Goal: Task Accomplishment & Management: Manage account settings

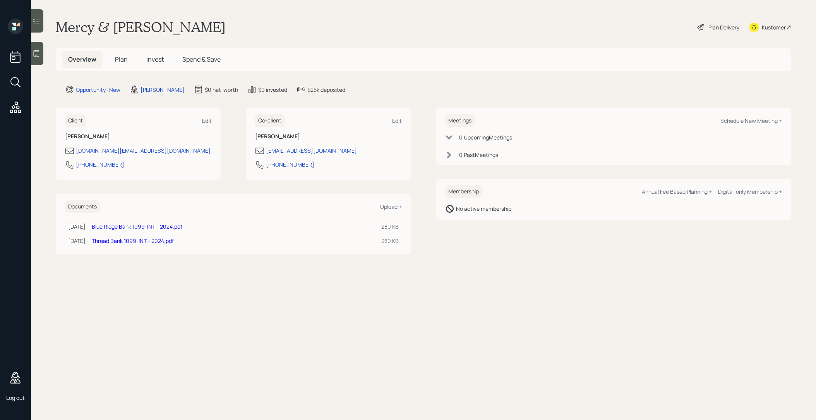
click at [196, 60] on span "Spend & Save" at bounding box center [201, 59] width 38 height 9
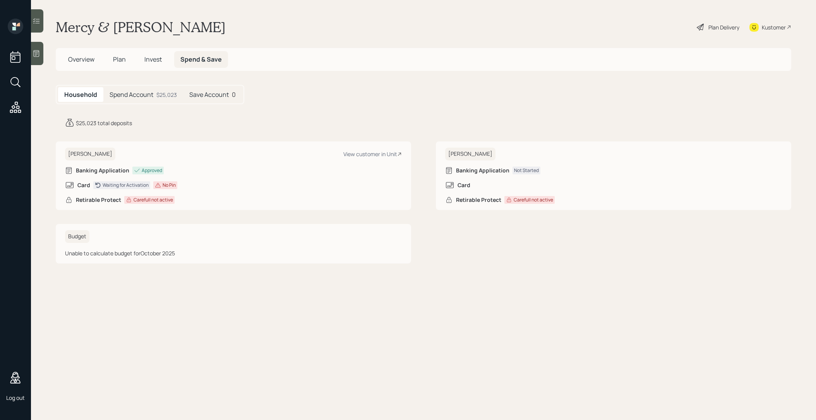
click at [124, 95] on h5 "Spend Account" at bounding box center [132, 94] width 44 height 7
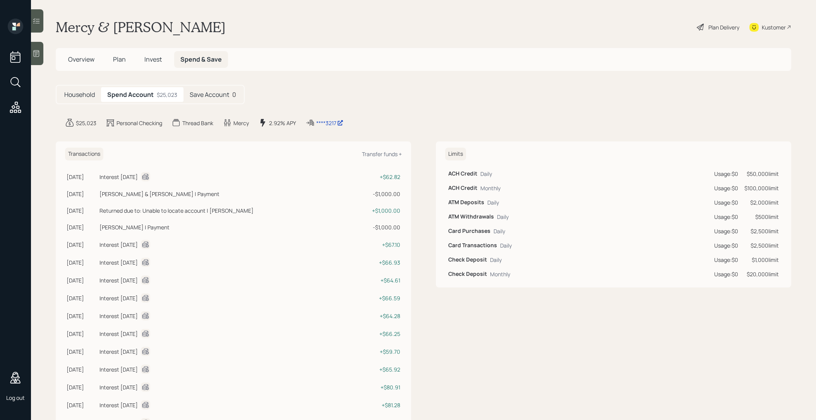
click at [88, 119] on div "$25,023" at bounding box center [86, 123] width 21 height 8
click at [86, 102] on div "Household Spend Account $25,023 Save Account 0" at bounding box center [150, 94] width 189 height 19
click at [80, 93] on h5 "Household" at bounding box center [79, 94] width 31 height 7
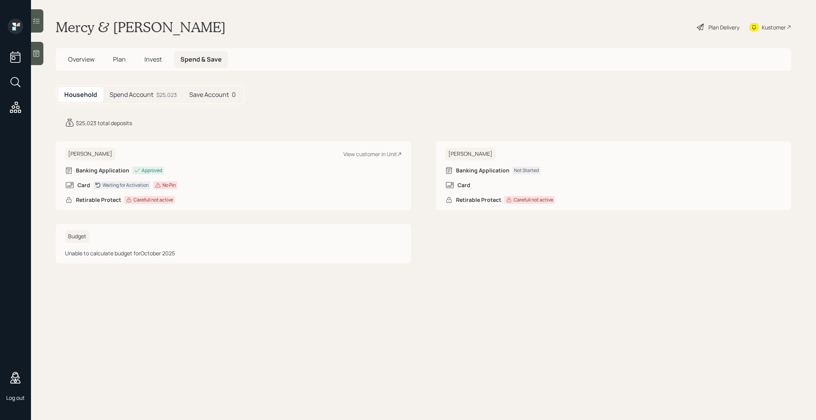
click at [117, 184] on div "Waiting for Activation" at bounding box center [126, 185] width 46 height 7
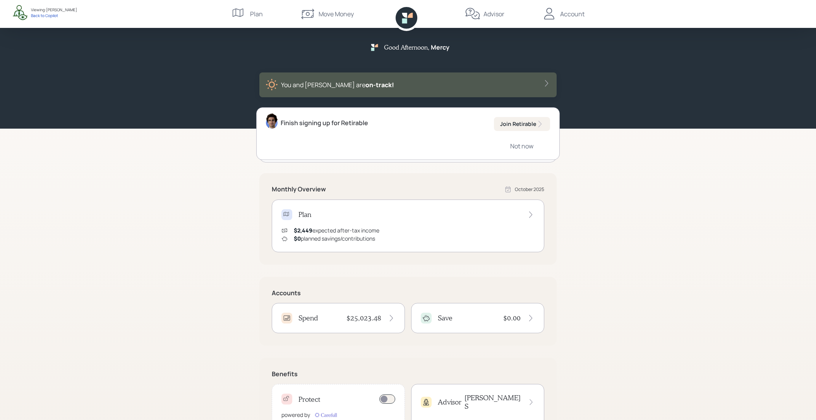
click at [336, 125] on div "Finish signing up for Retirable" at bounding box center [325, 122] width 88 height 9
click at [524, 117] on button "Join Retirable" at bounding box center [522, 124] width 56 height 14
click at [508, 122] on div "Join Retirable" at bounding box center [522, 124] width 44 height 8
click at [422, 127] on div "Finish signing up for Retirable Join Retirable Not now" at bounding box center [407, 133] width 303 height 53
click at [504, 132] on div "Join Retirable Not now" at bounding box center [522, 133] width 56 height 33
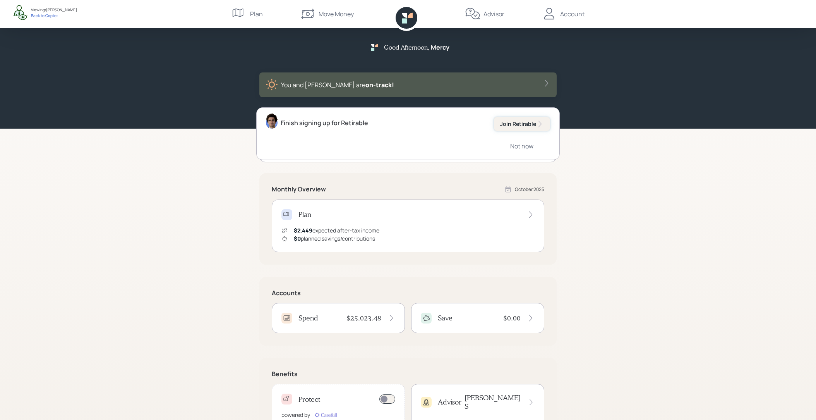
click at [507, 127] on div "Join Retirable" at bounding box center [522, 124] width 44 height 8
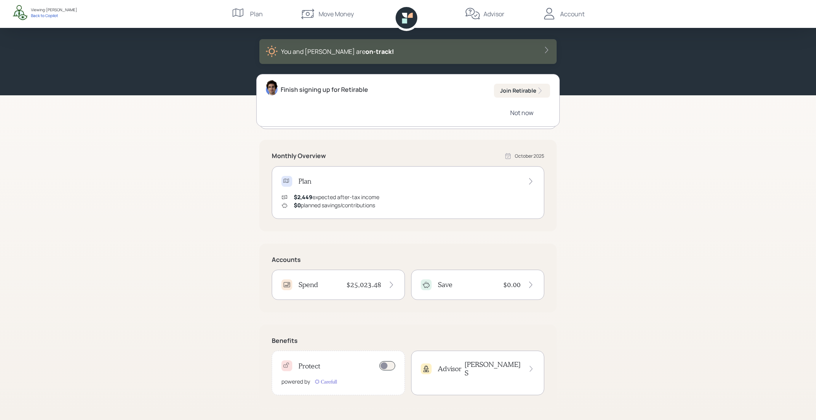
click at [528, 111] on div "Not now" at bounding box center [521, 112] width 23 height 9
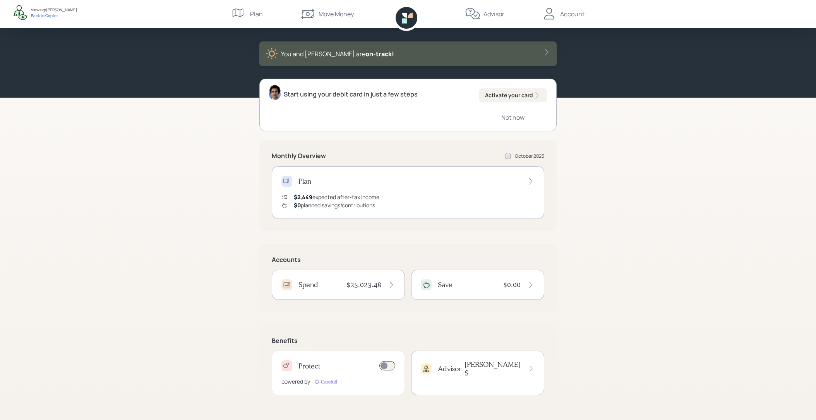
scroll to position [31, 0]
click at [522, 98] on div "Activate your card" at bounding box center [513, 95] width 56 height 8
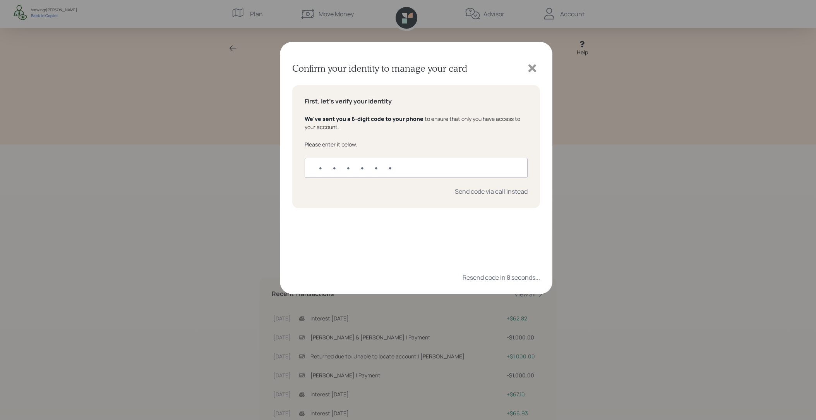
click at [533, 67] on icon at bounding box center [533, 68] width 8 height 8
